Goal: Information Seeking & Learning: Check status

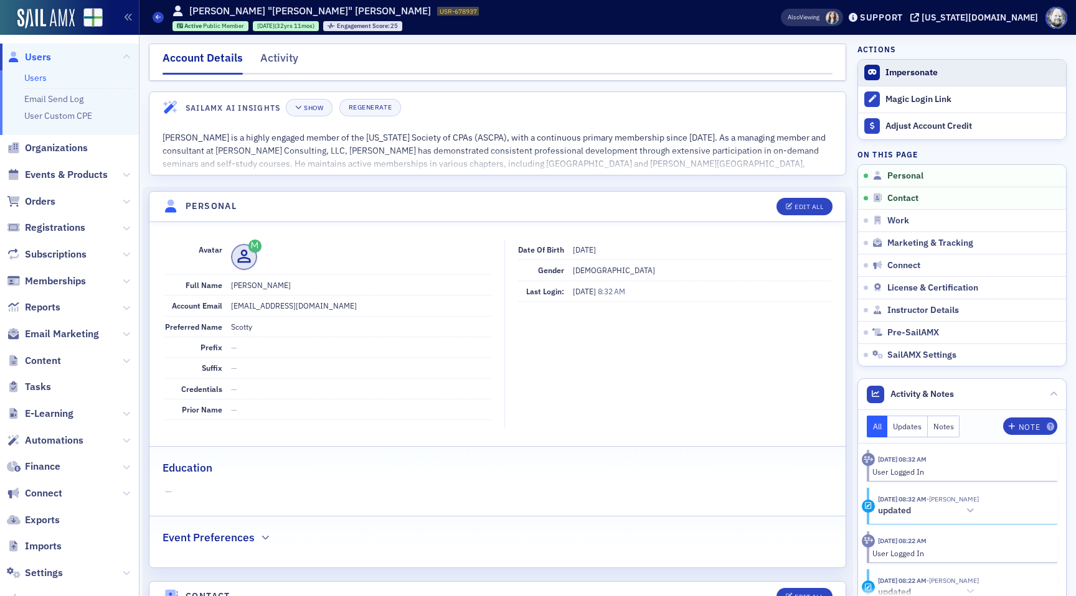
click at [923, 73] on button "Impersonate" at bounding box center [911, 72] width 52 height 11
click at [50, 175] on span "Events & Products" at bounding box center [66, 175] width 83 height 14
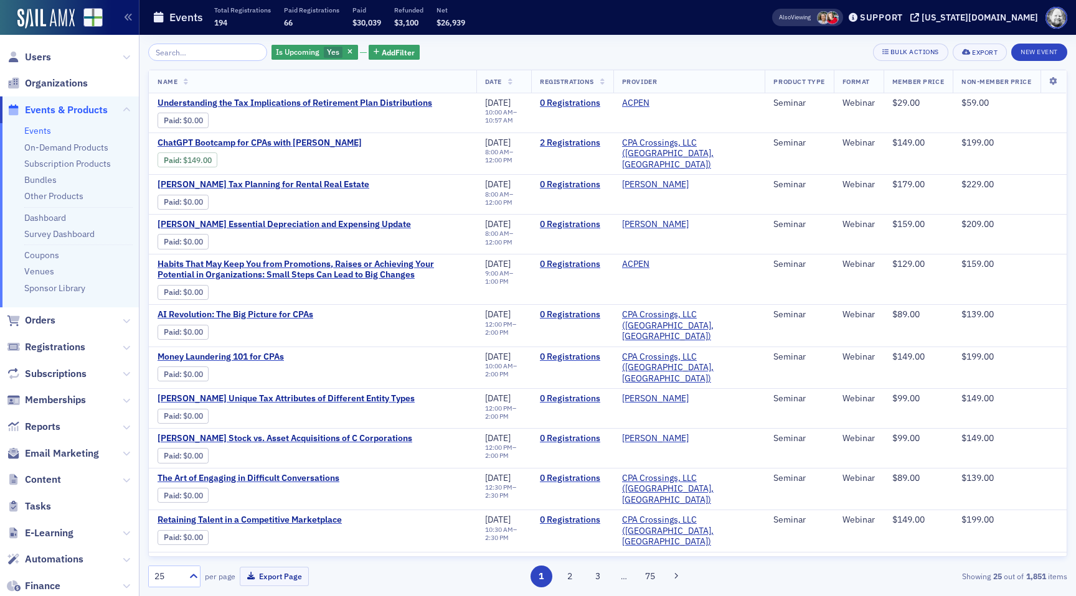
click at [62, 141] on ul "Events On-Demand Products Subscription Products Bundles Other Products Dashboar…" at bounding box center [69, 215] width 139 height 184
click at [62, 149] on link "On-Demand Products" at bounding box center [66, 147] width 84 height 11
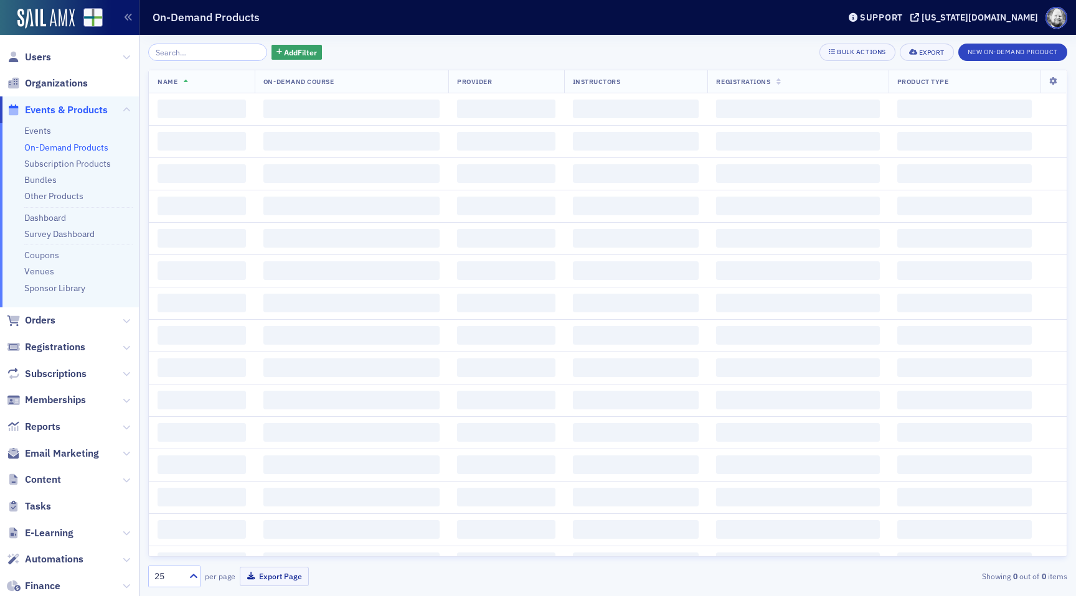
click at [190, 49] on input "search" at bounding box center [207, 52] width 119 height 17
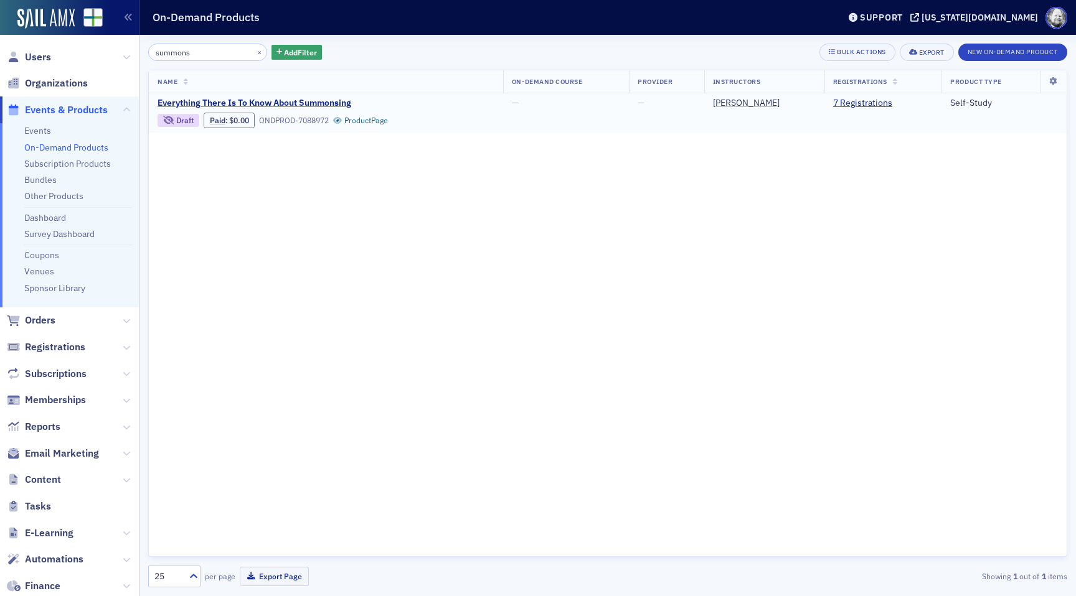
type input "summons"
click at [253, 103] on span "Everything There Is To Know About Summonsing" at bounding box center [261, 103] width 209 height 11
click at [294, 51] on span "Add Filter" at bounding box center [300, 52] width 33 height 11
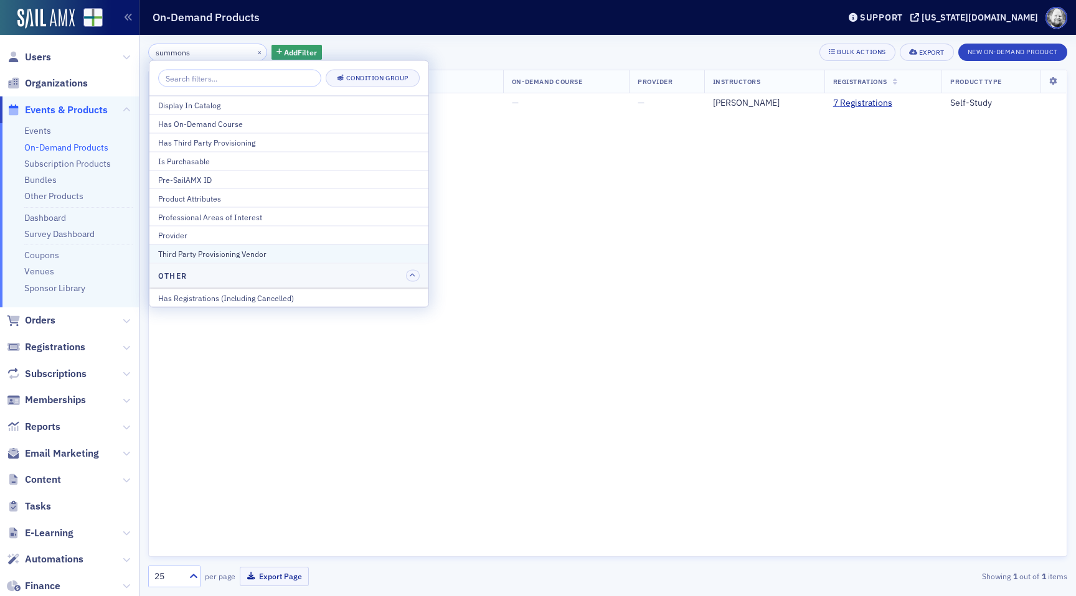
click at [283, 258] on div "Third Party Provisioning Vendor" at bounding box center [288, 253] width 261 height 11
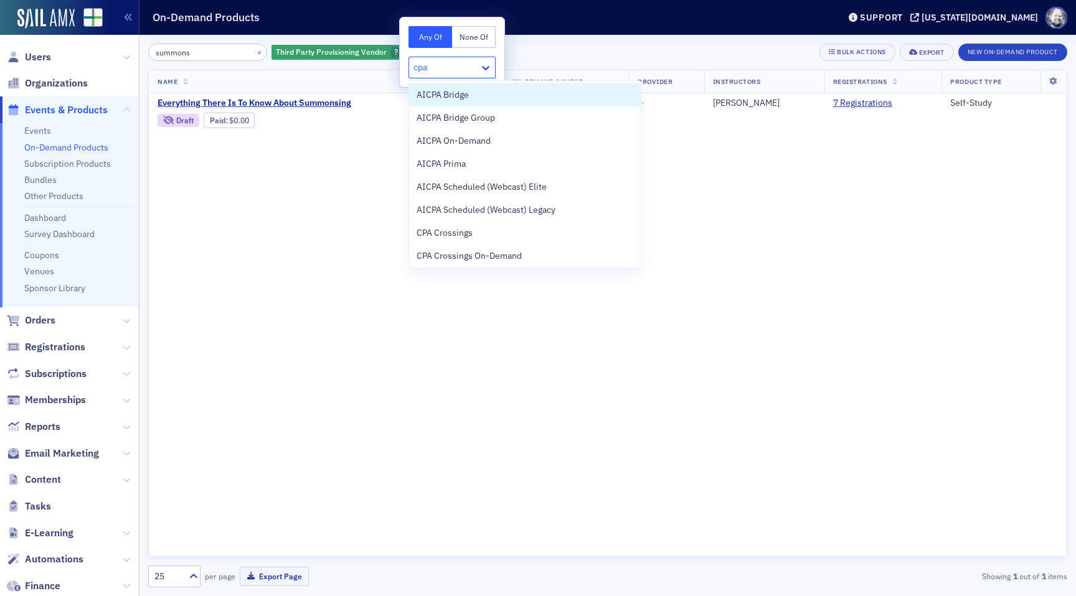
type input "cpa c"
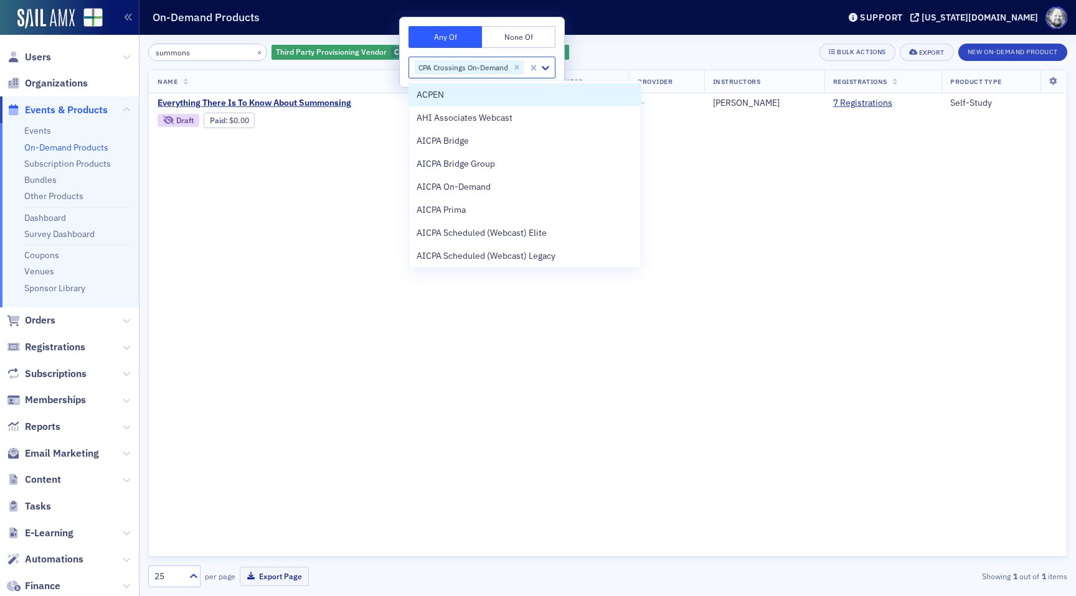
click at [611, 49] on div "summons × Third Party Provisioning Vendor CPA Crossings On-Demand Add Filter Bu…" at bounding box center [607, 52] width 919 height 17
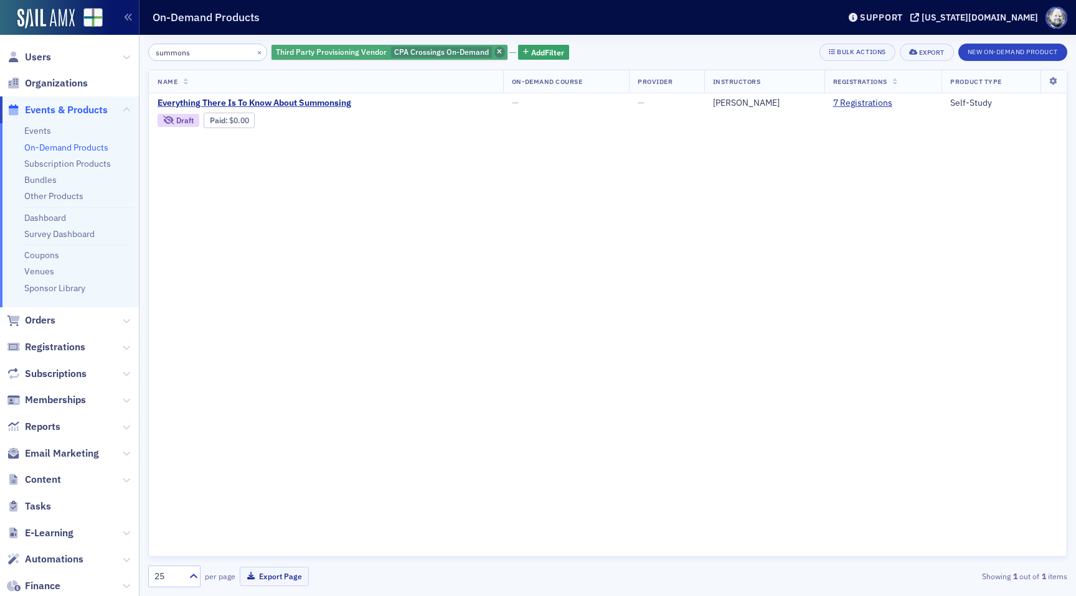
click at [497, 53] on icon "button" at bounding box center [499, 52] width 5 height 7
click at [254, 49] on button "×" at bounding box center [259, 51] width 11 height 11
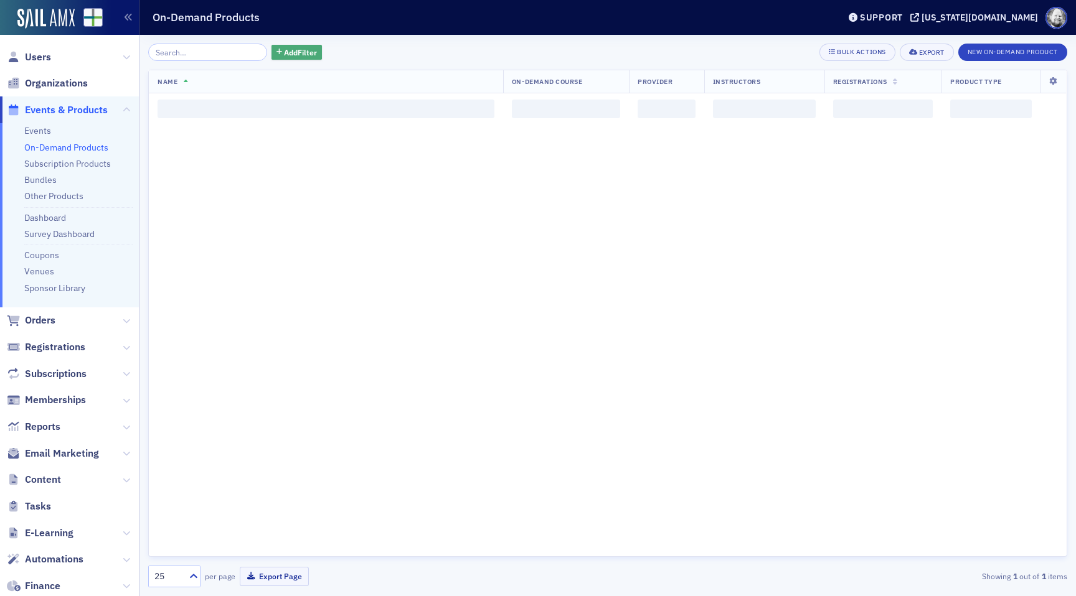
click at [271, 50] on button "Add Filter" at bounding box center [296, 53] width 51 height 16
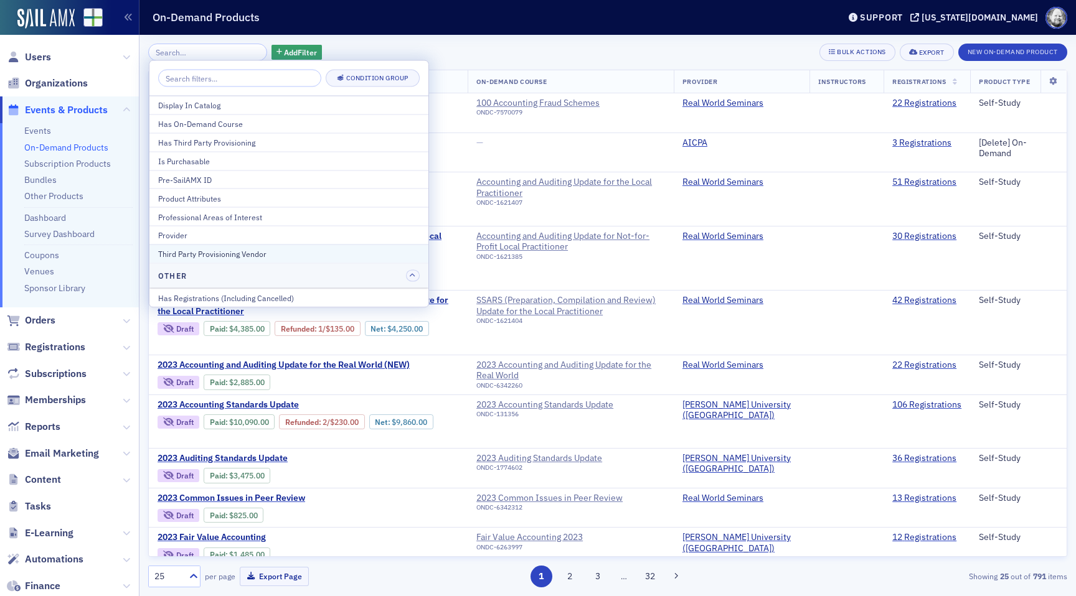
click at [273, 247] on button "Third Party Provisioning Vendor" at bounding box center [288, 254] width 279 height 19
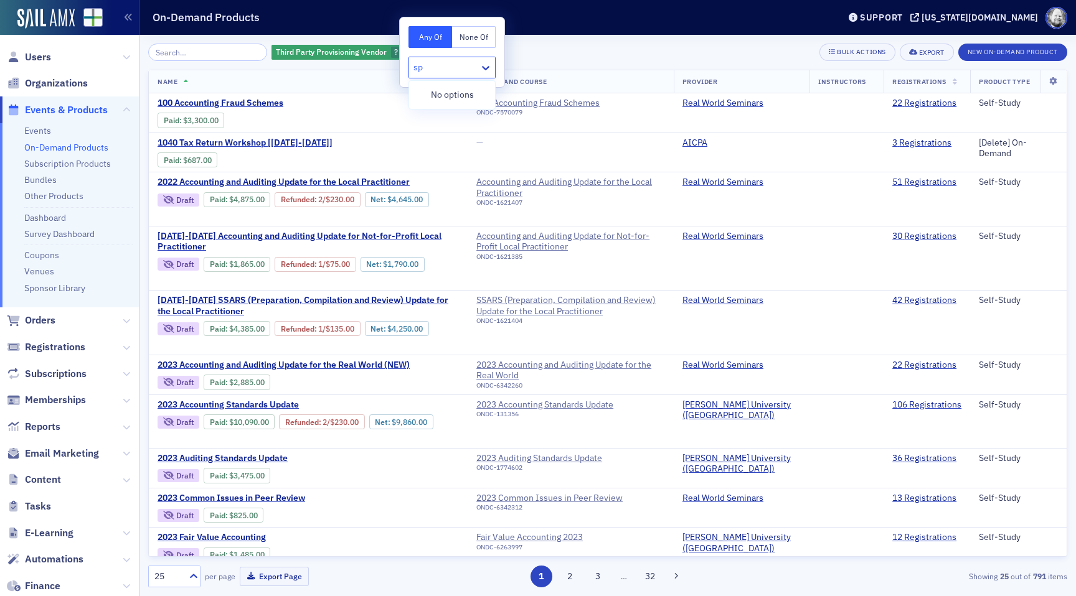
type input "s"
type input "cpa cr"
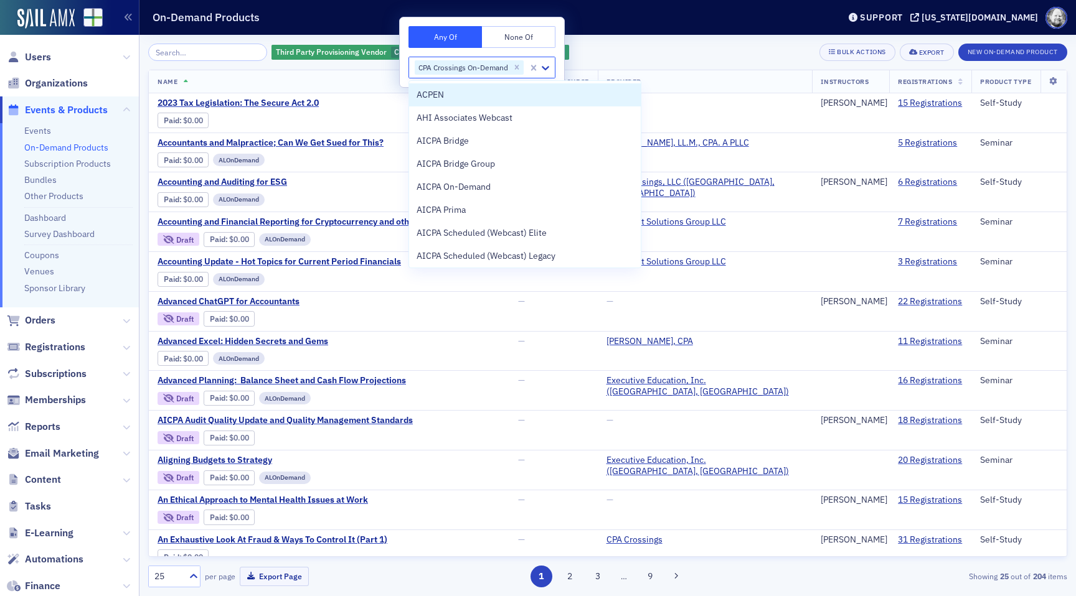
click at [622, 32] on header "On-Demand Products Support [US_STATE][DOMAIN_NAME]" at bounding box center [607, 17] width 936 height 35
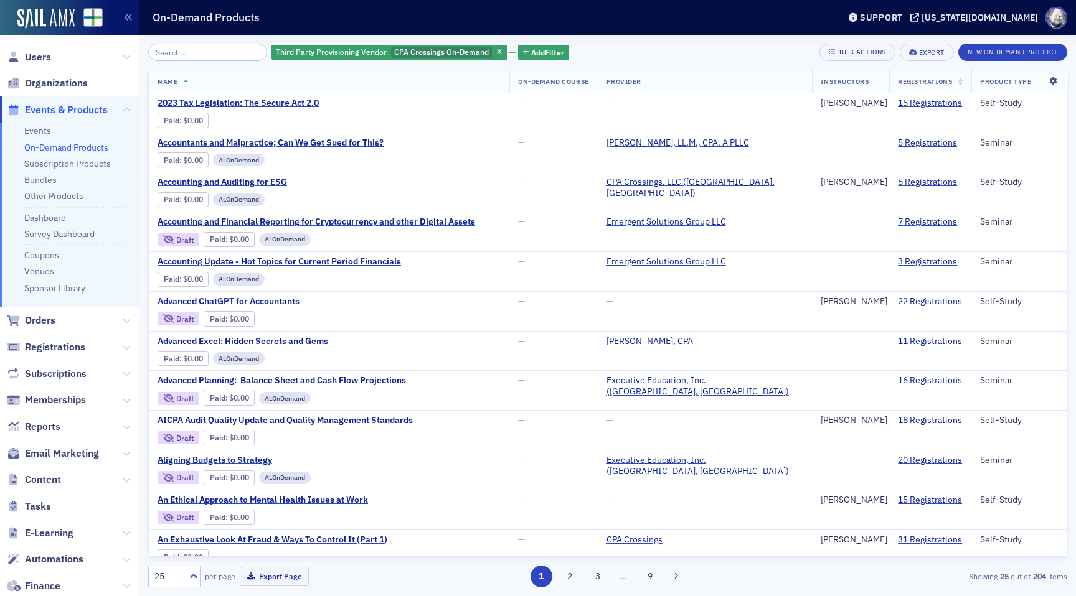
click at [1054, 81] on icon at bounding box center [1053, 81] width 26 height 7
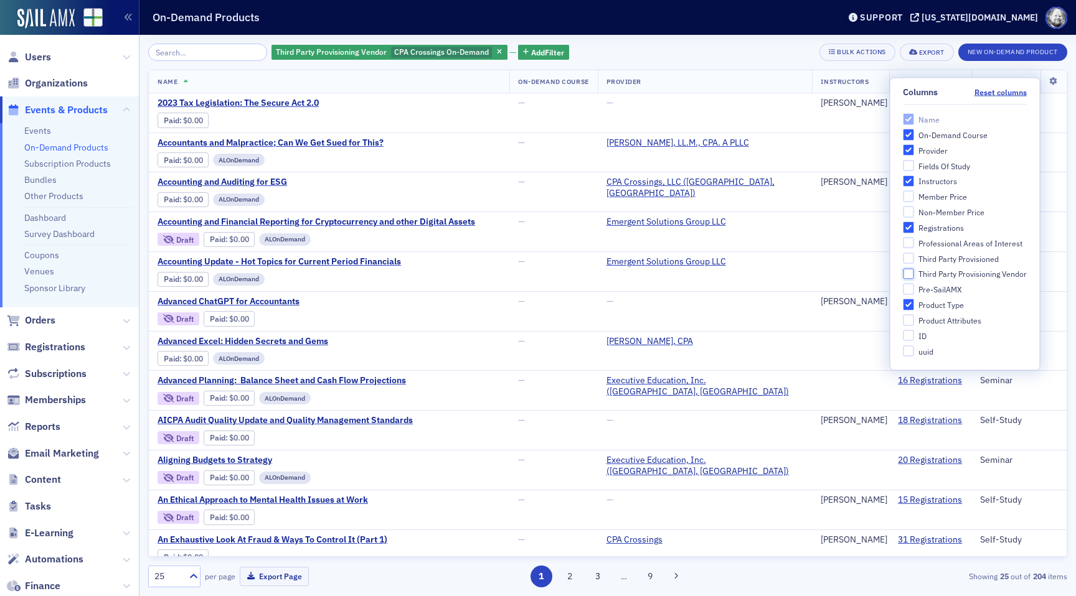
click at [909, 273] on input "Third Party Provisioning Vendor" at bounding box center [908, 273] width 11 height 11
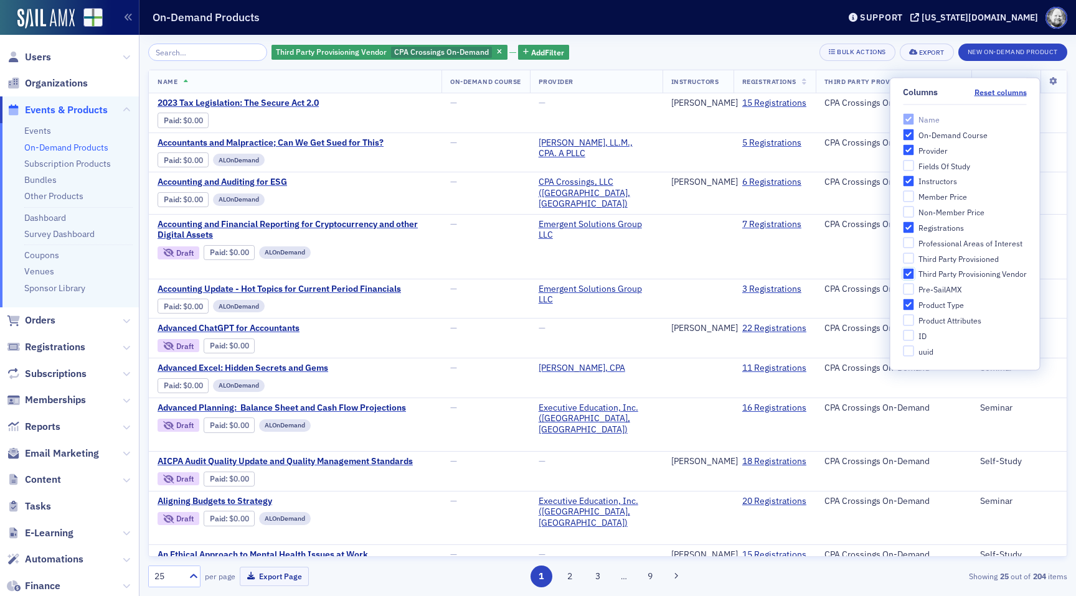
click at [909, 273] on input "Third Party Provisioning Vendor" at bounding box center [908, 273] width 11 height 11
checkbox input "false"
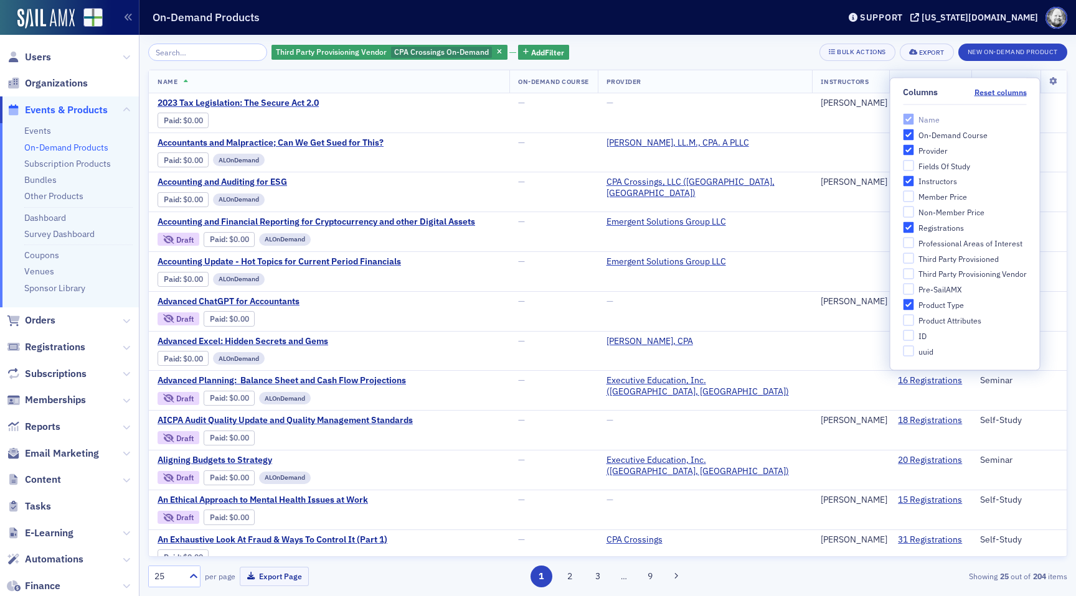
click at [730, 44] on div "Third Party Provisioning Vendor CPA Crossings On-Demand Add Filter Bulk Actions…" at bounding box center [607, 52] width 919 height 17
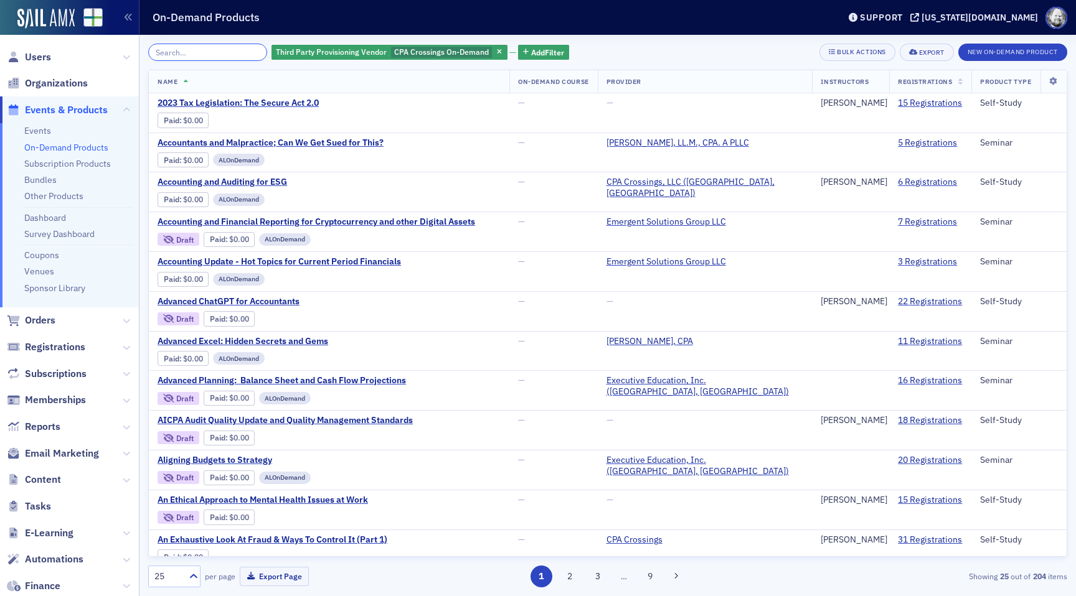
click at [179, 50] on input "search" at bounding box center [207, 52] width 119 height 17
click at [253, 100] on span "2023 Tax Legislation: The Secure Act 2.0" at bounding box center [261, 103] width 209 height 11
click at [194, 43] on div "Third Party Provisioning Vendor CPA Crossings On-Demand Add Filter Bulk Actions…" at bounding box center [607, 315] width 919 height 561
click at [194, 46] on input "search" at bounding box center [207, 52] width 119 height 17
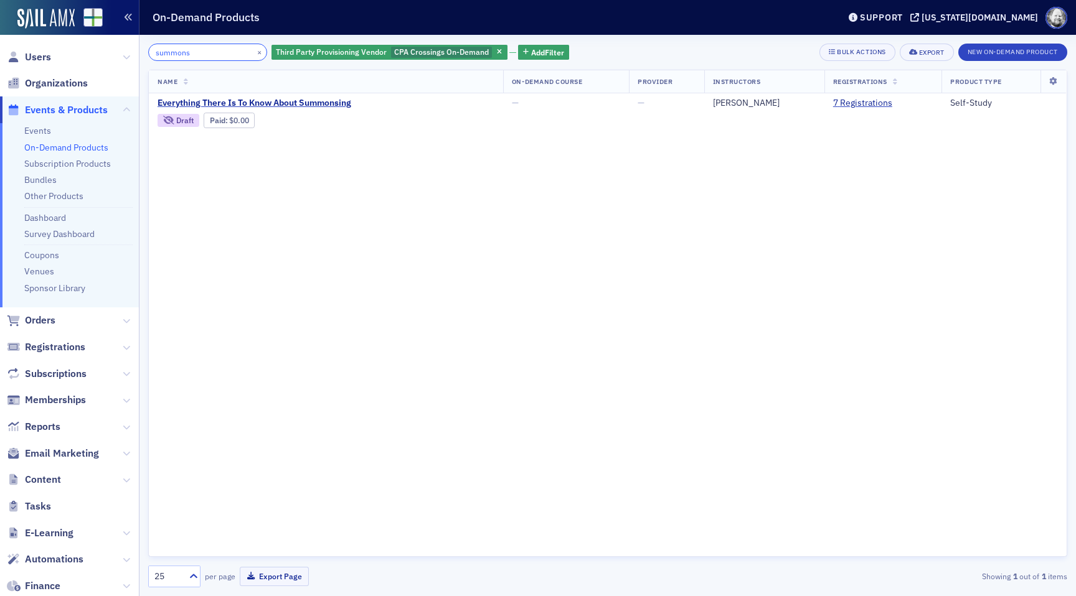
type input "summons"
click at [329, 106] on span "Everything There Is To Know About Summonsing" at bounding box center [261, 103] width 209 height 11
click at [843, 100] on link "7 Registrations" at bounding box center [862, 103] width 59 height 11
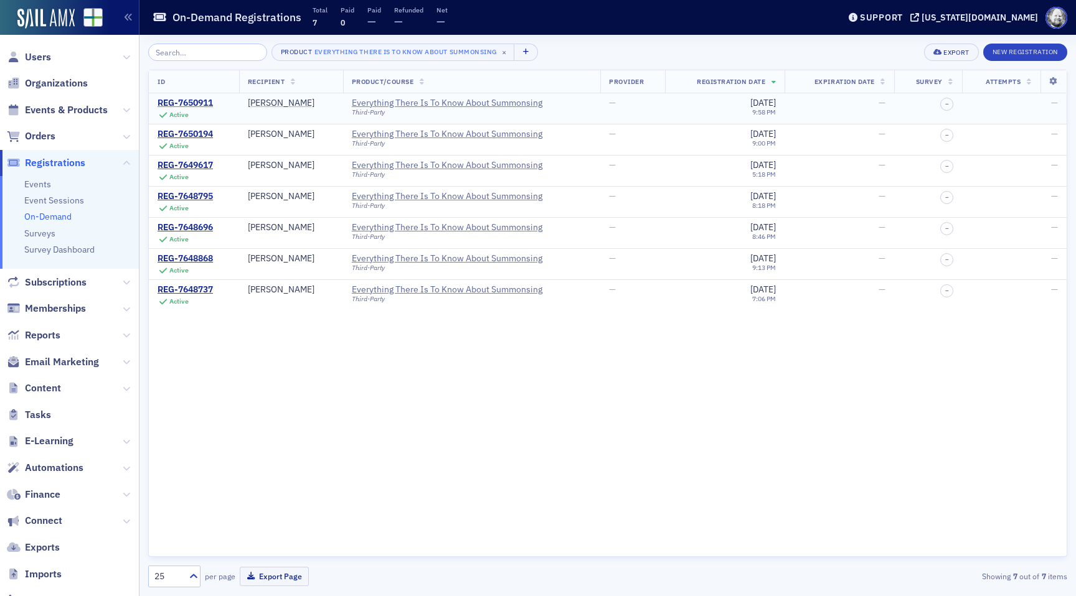
click at [190, 100] on div "REG-7650911" at bounding box center [184, 103] width 55 height 11
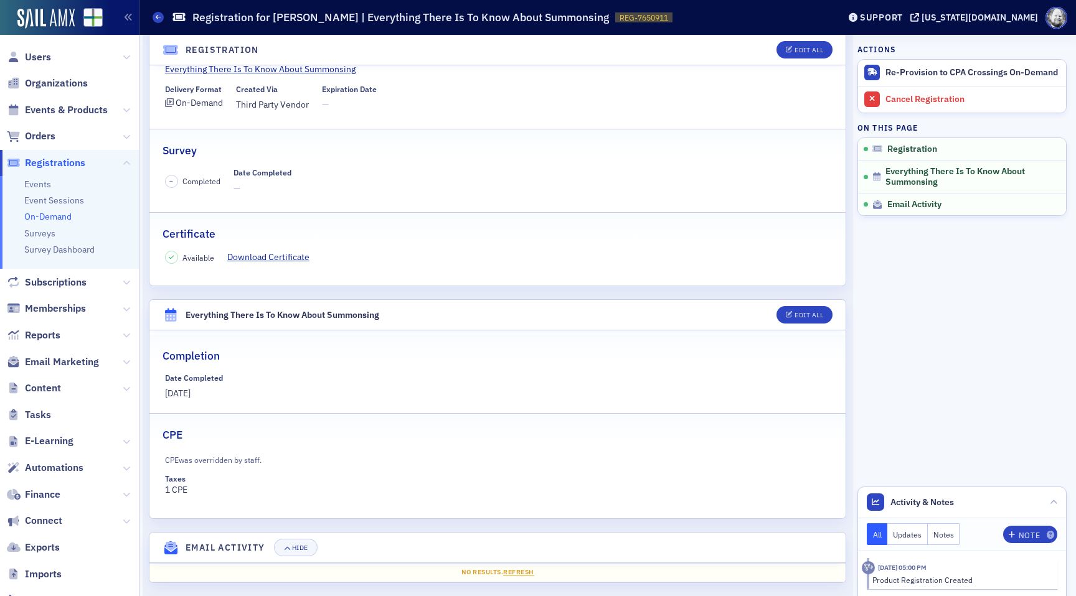
scroll to position [143, 0]
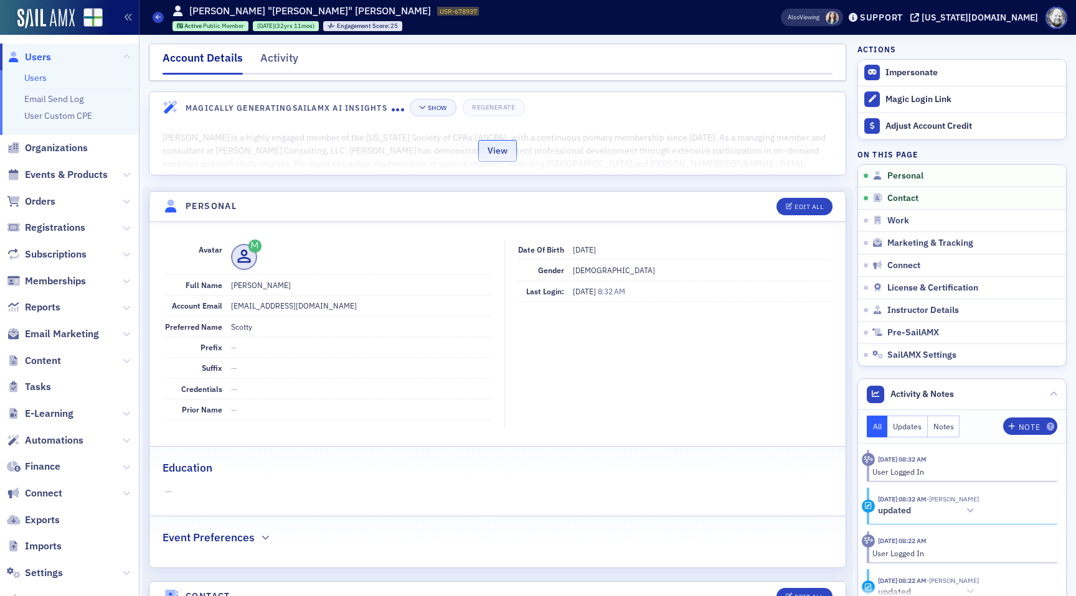
click at [502, 148] on button "View" at bounding box center [497, 151] width 39 height 22
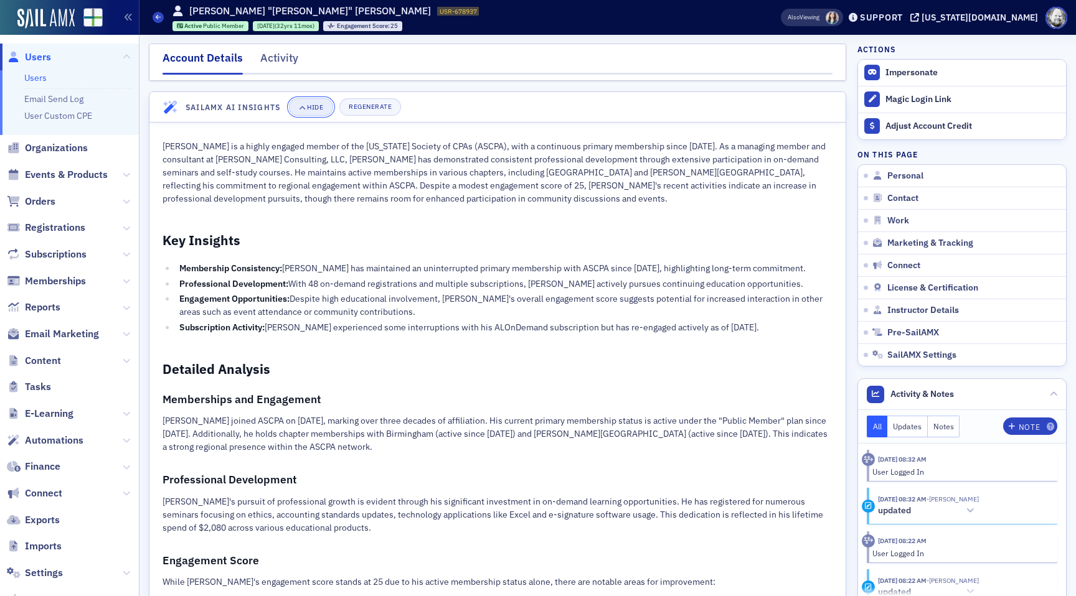
click at [319, 108] on div "Hide" at bounding box center [315, 107] width 16 height 7
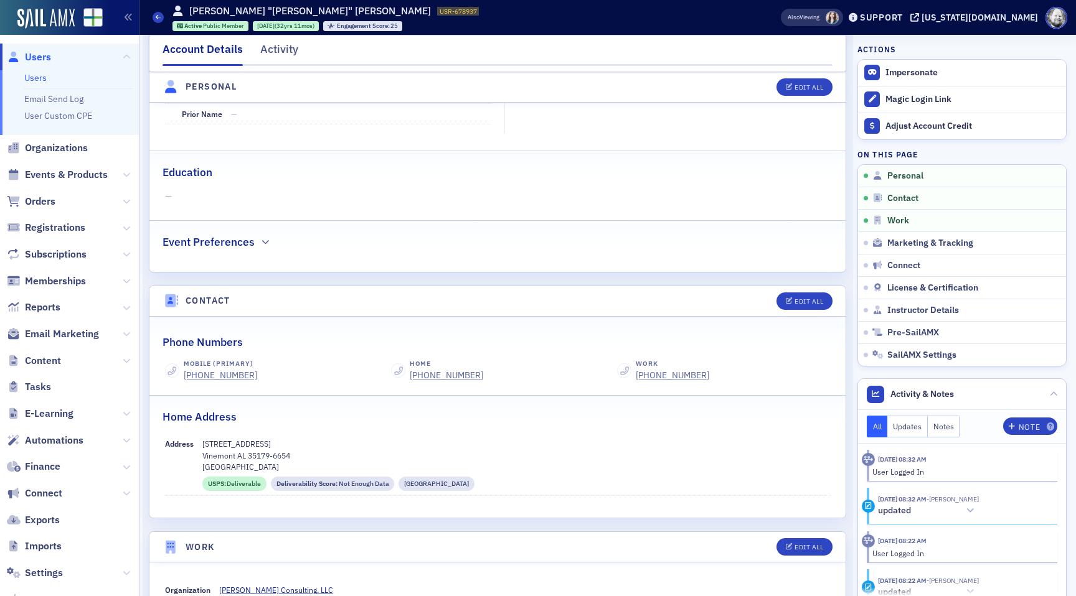
scroll to position [298, 0]
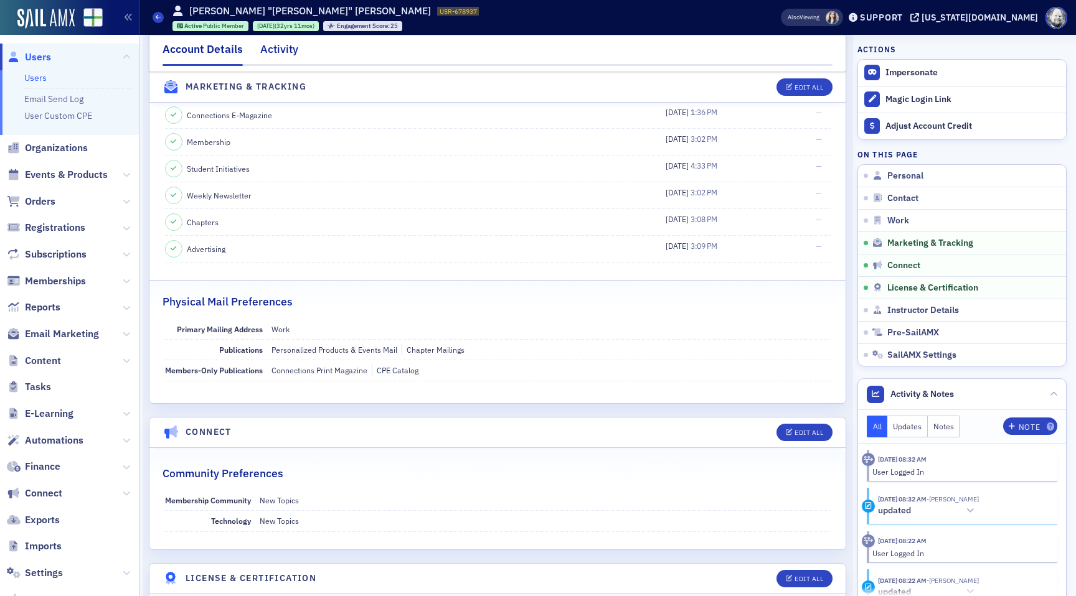
click at [283, 49] on div "Activity" at bounding box center [279, 52] width 38 height 23
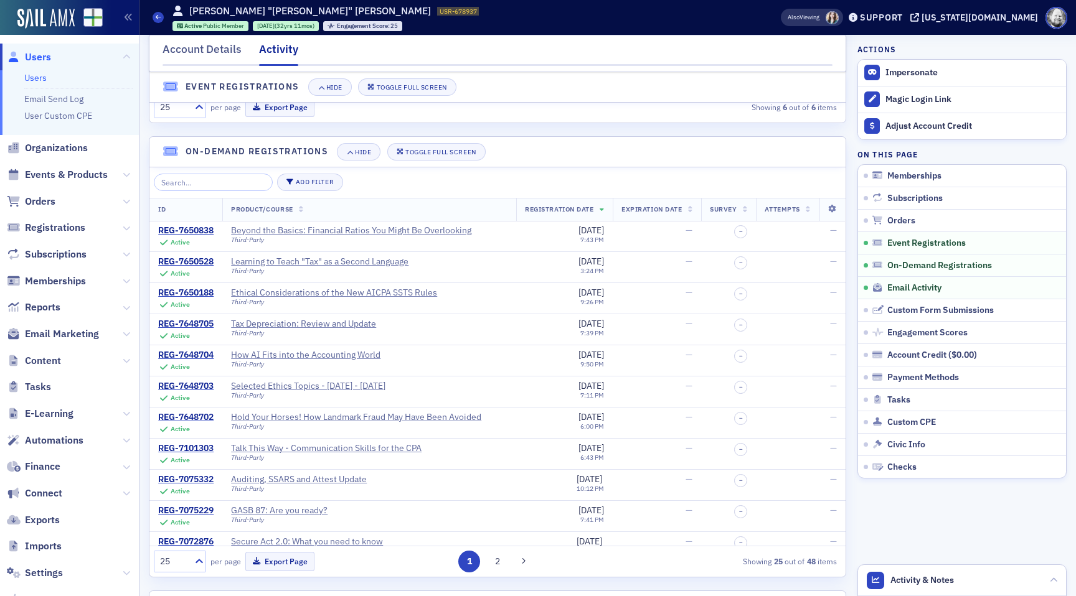
scroll to position [1278, 0]
click at [199, 184] on input "search" at bounding box center [213, 182] width 119 height 17
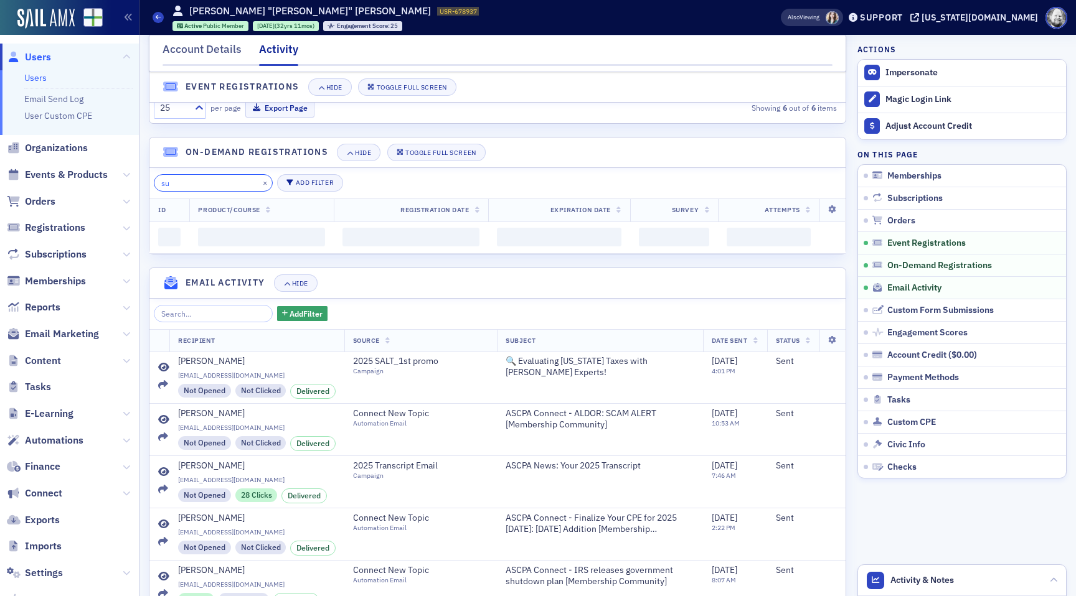
type input "s"
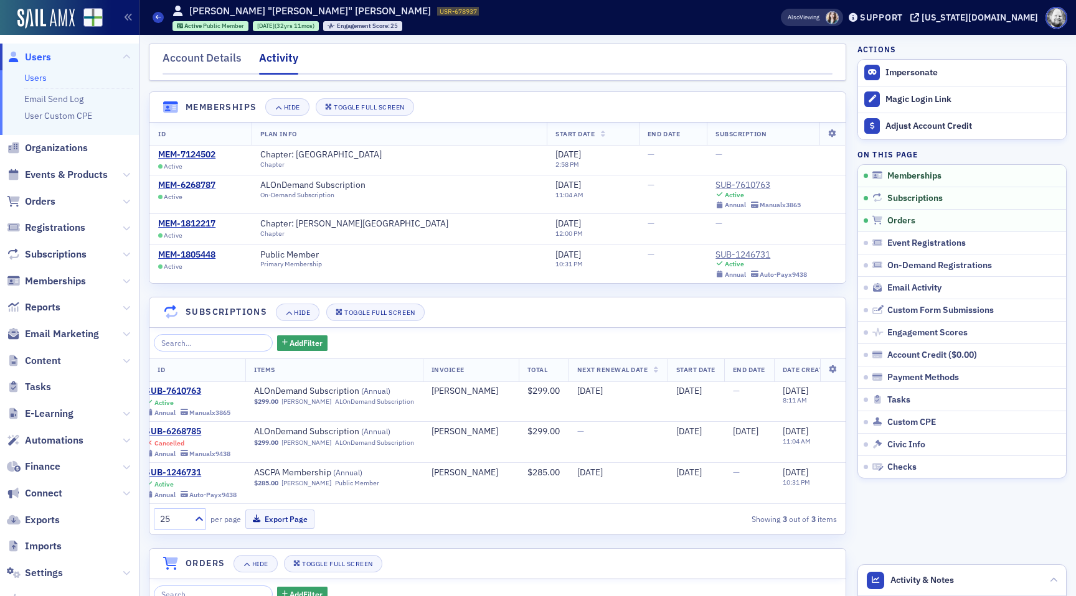
scroll to position [0, 0]
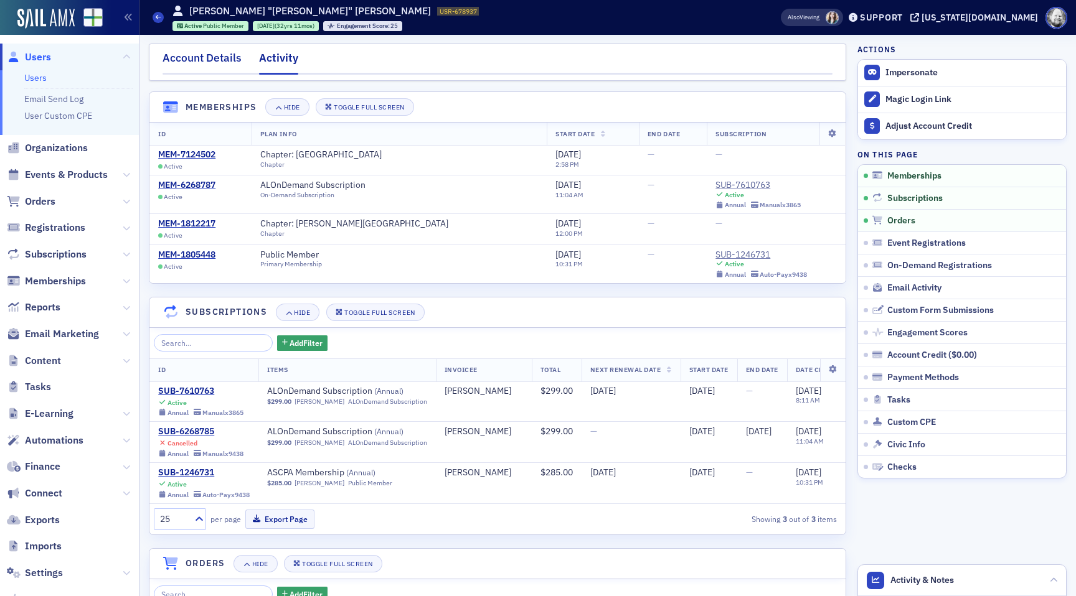
click at [204, 62] on div "Account Details" at bounding box center [201, 61] width 79 height 23
